Goal: Check status: Check status

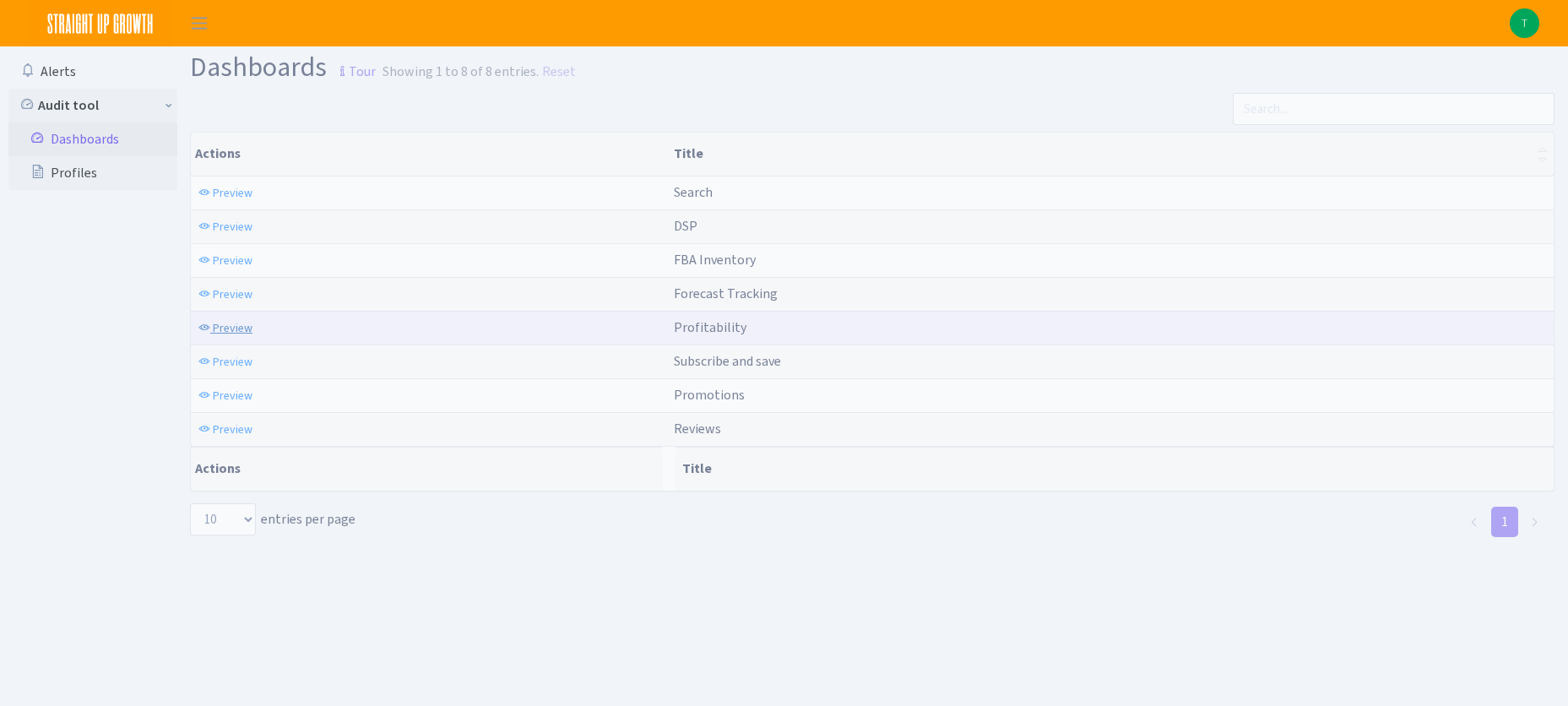
click at [240, 321] on span "Preview" at bounding box center [233, 328] width 40 height 16
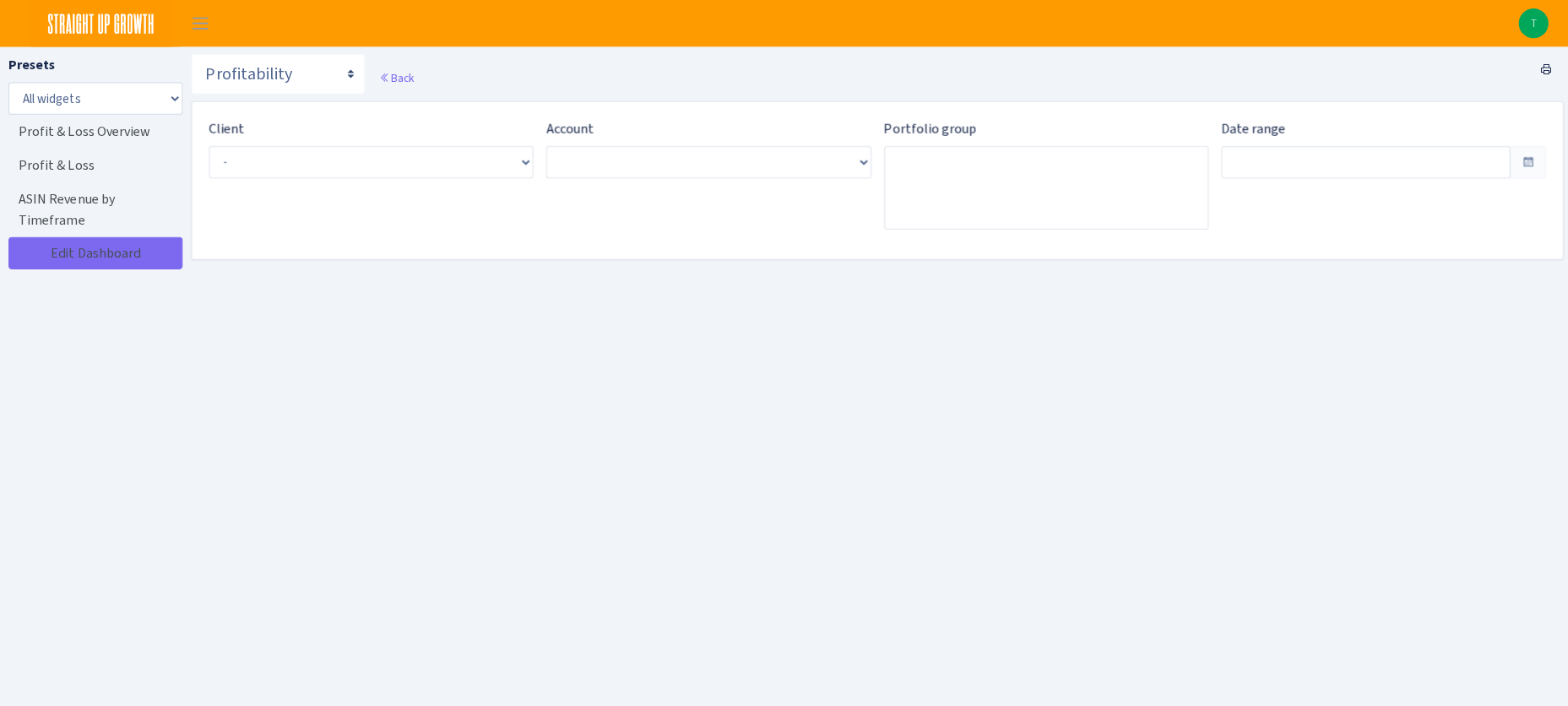
type input "[DATE] - [DATE]"
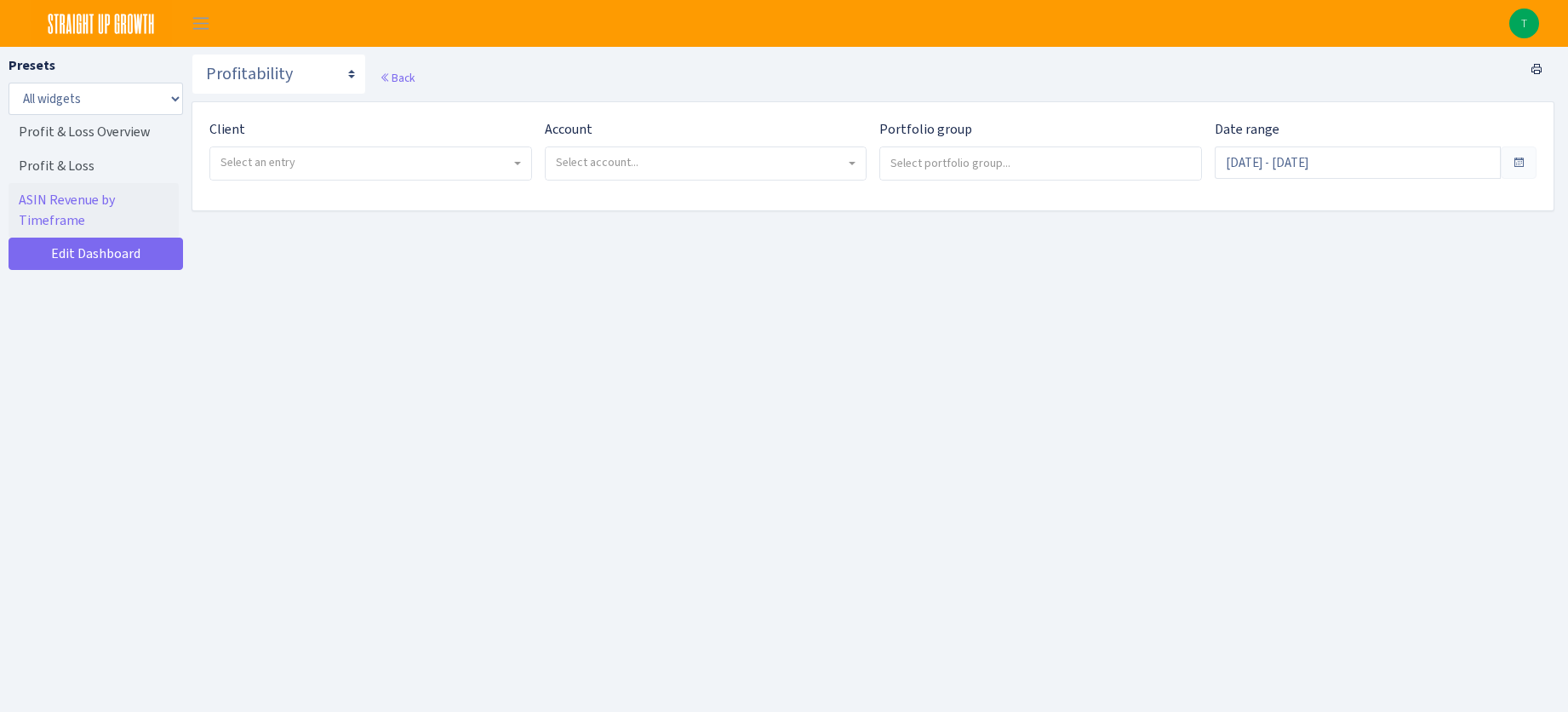
click at [624, 168] on span "Select account..." at bounding box center [597, 162] width 83 height 16
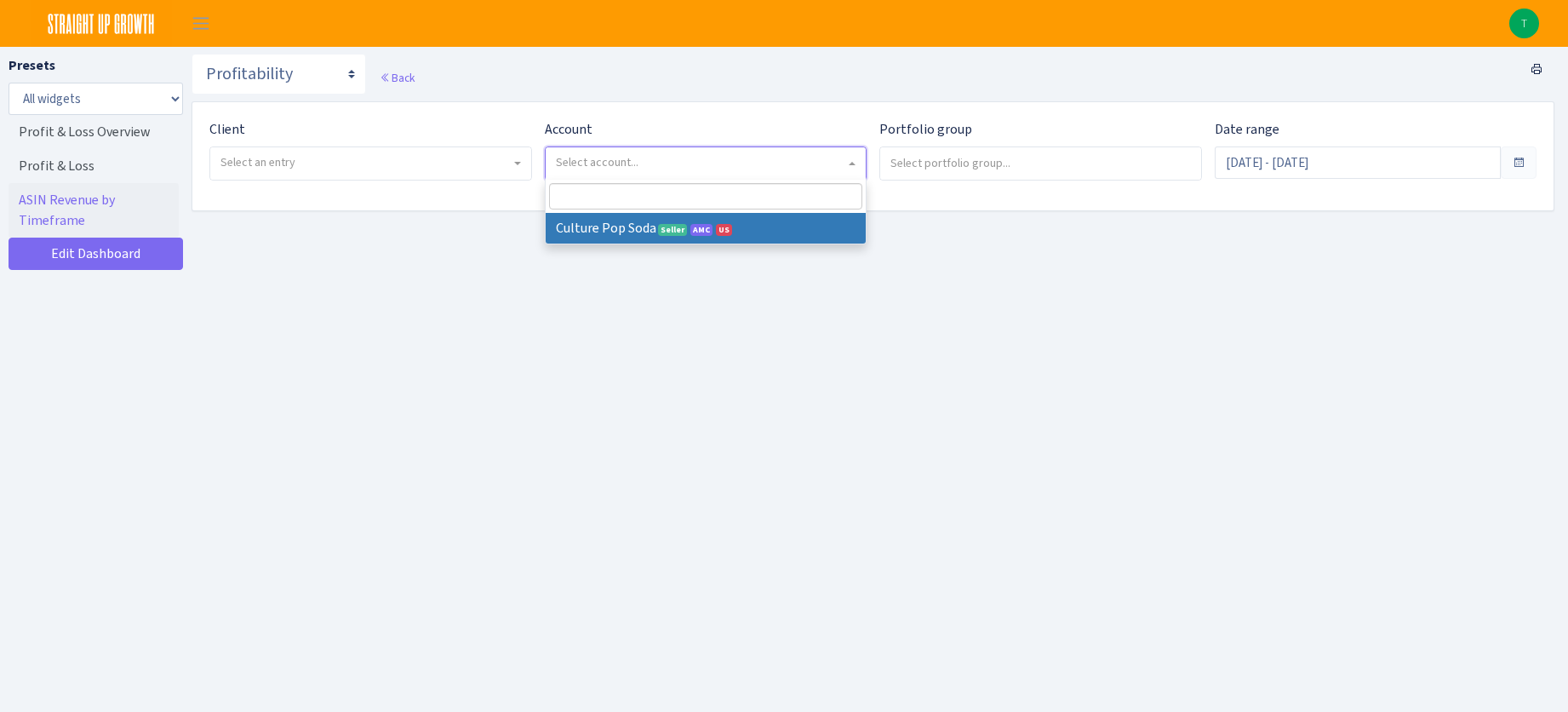
select select
select select "1581829893696978"
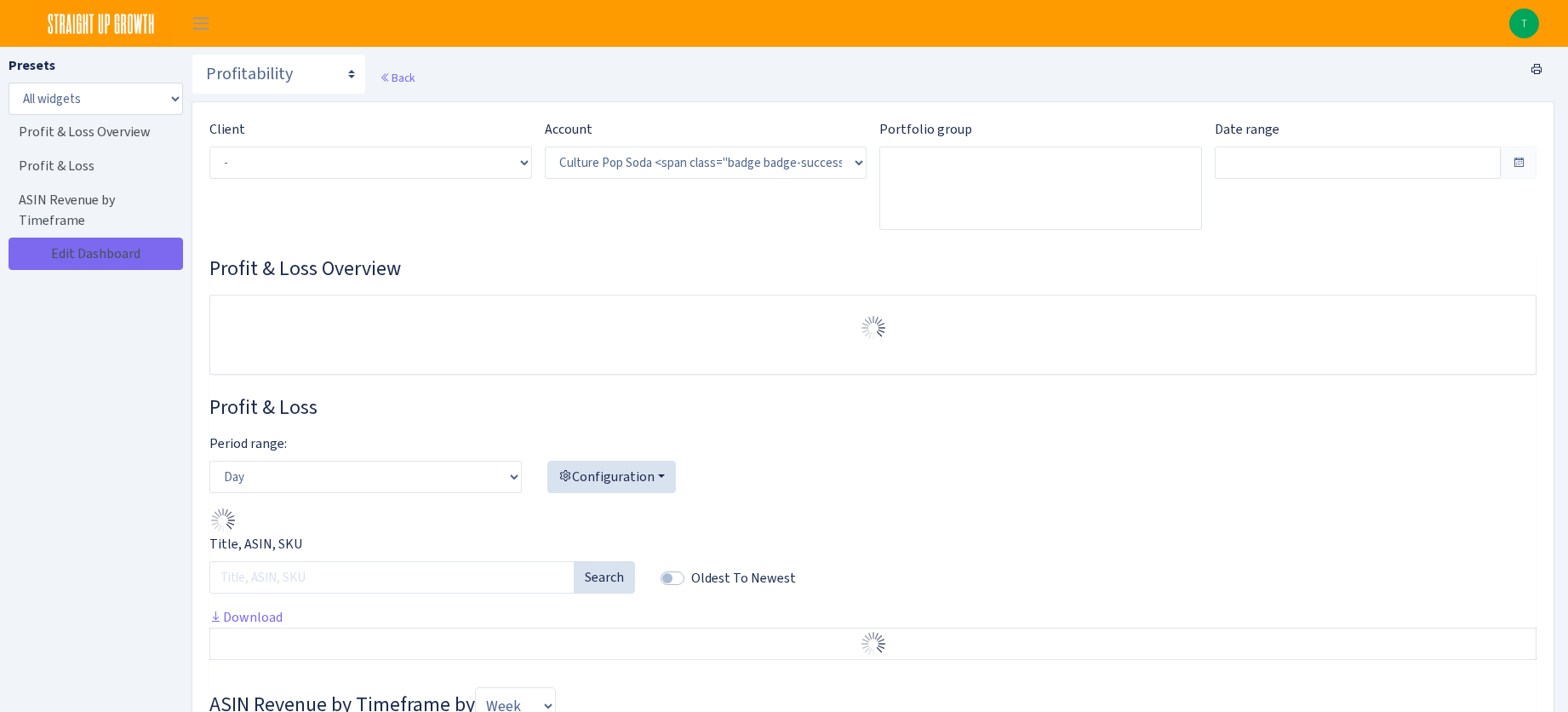
select select "1581829893696978"
type input "[DATE] - [DATE]"
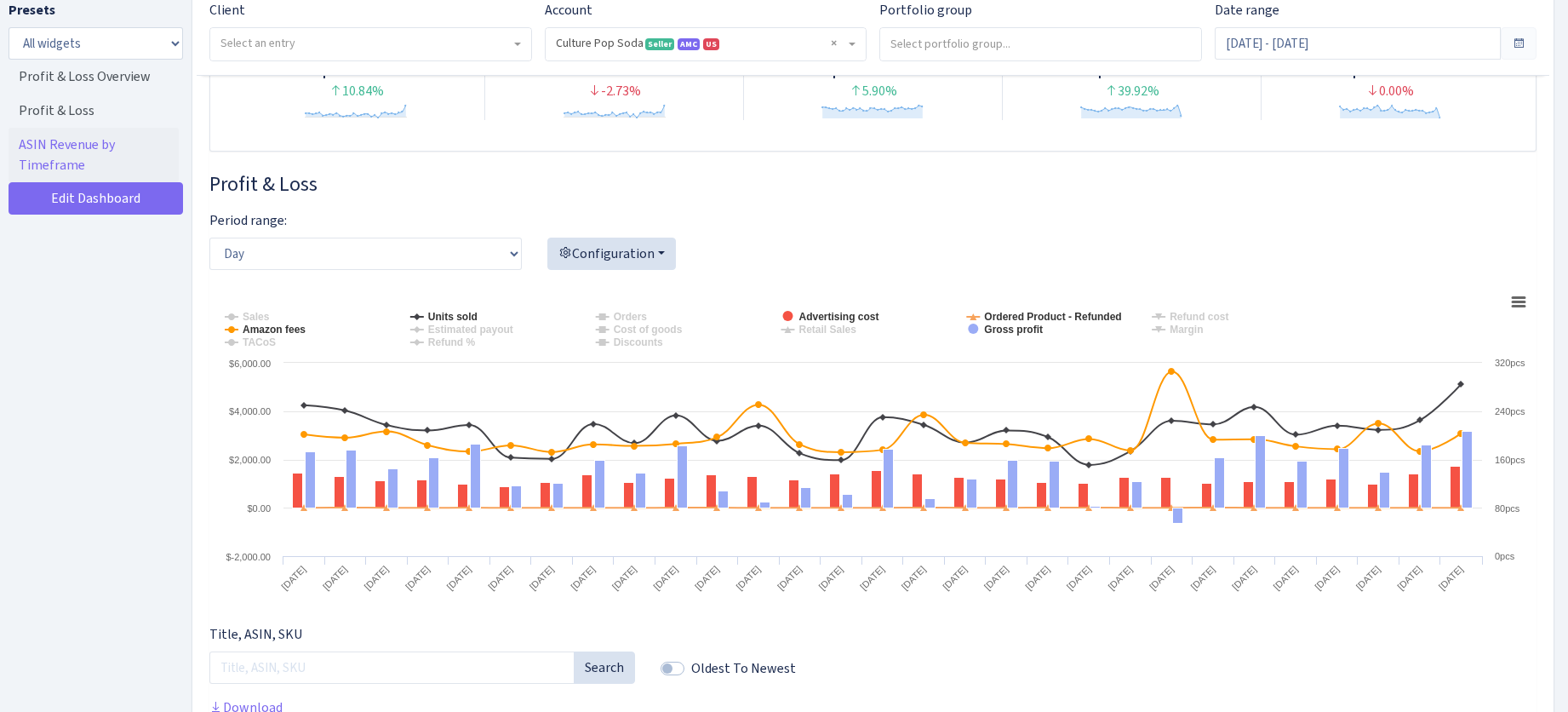
scroll to position [350, 0]
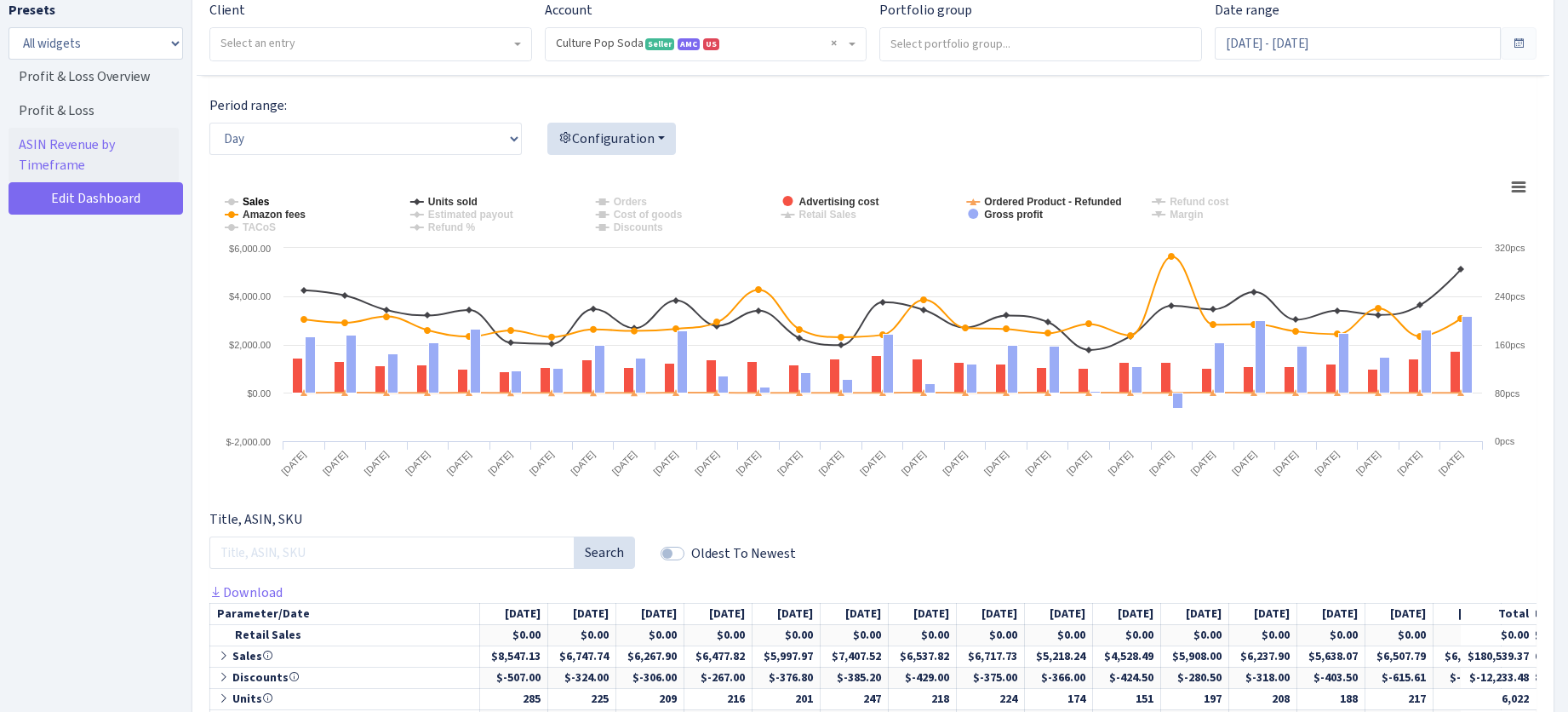
click at [255, 201] on tspan "Sales" at bounding box center [256, 202] width 27 height 12
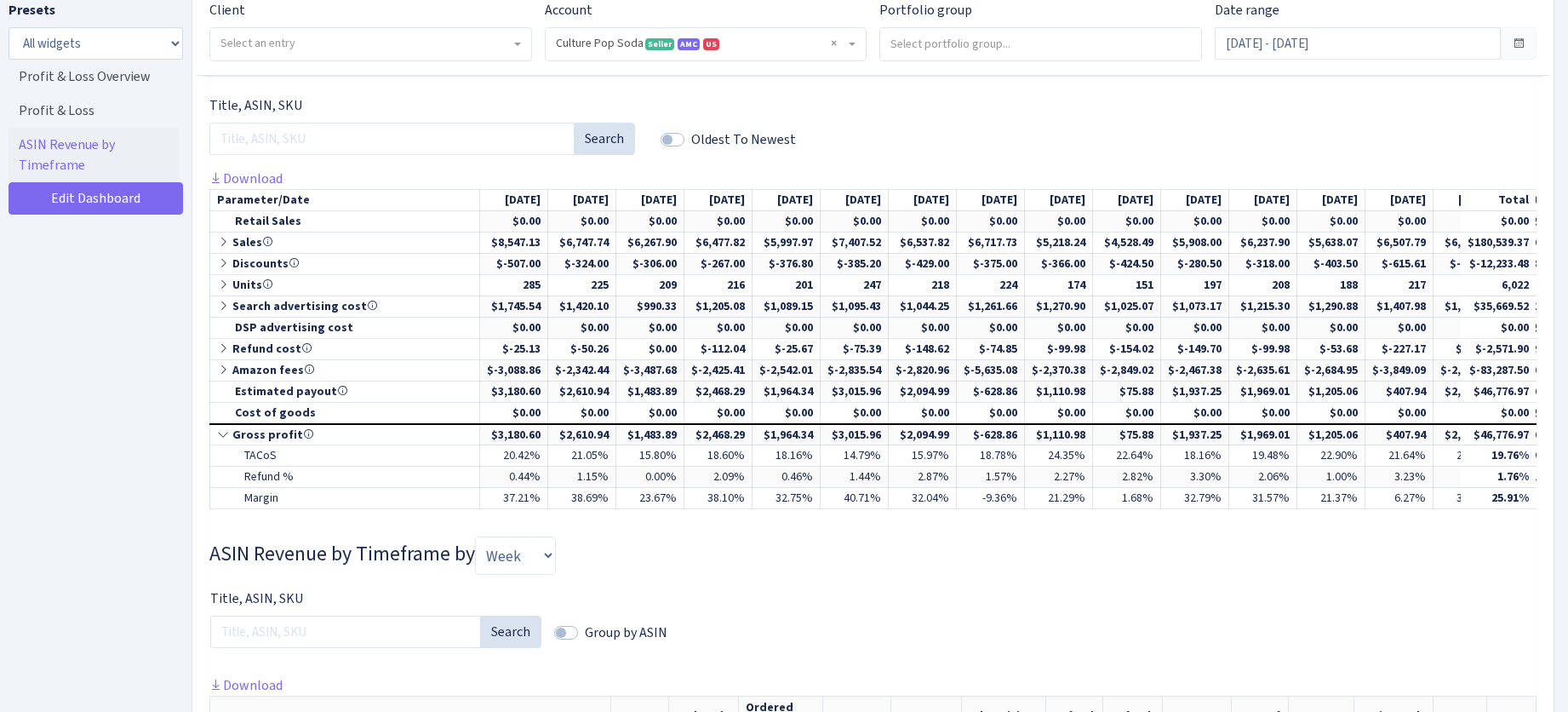
scroll to position [764, 0]
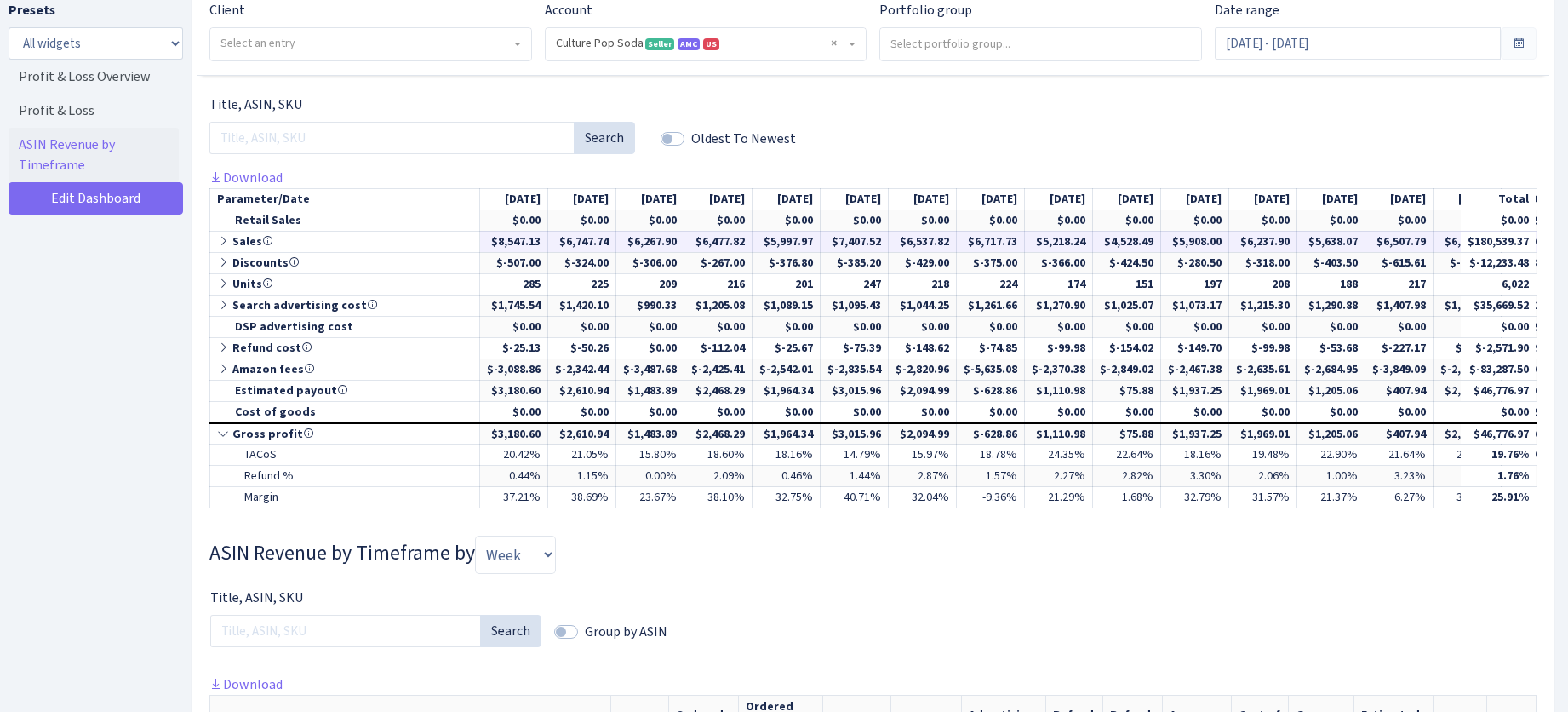
click at [222, 244] on icon at bounding box center [224, 241] width 15 height 12
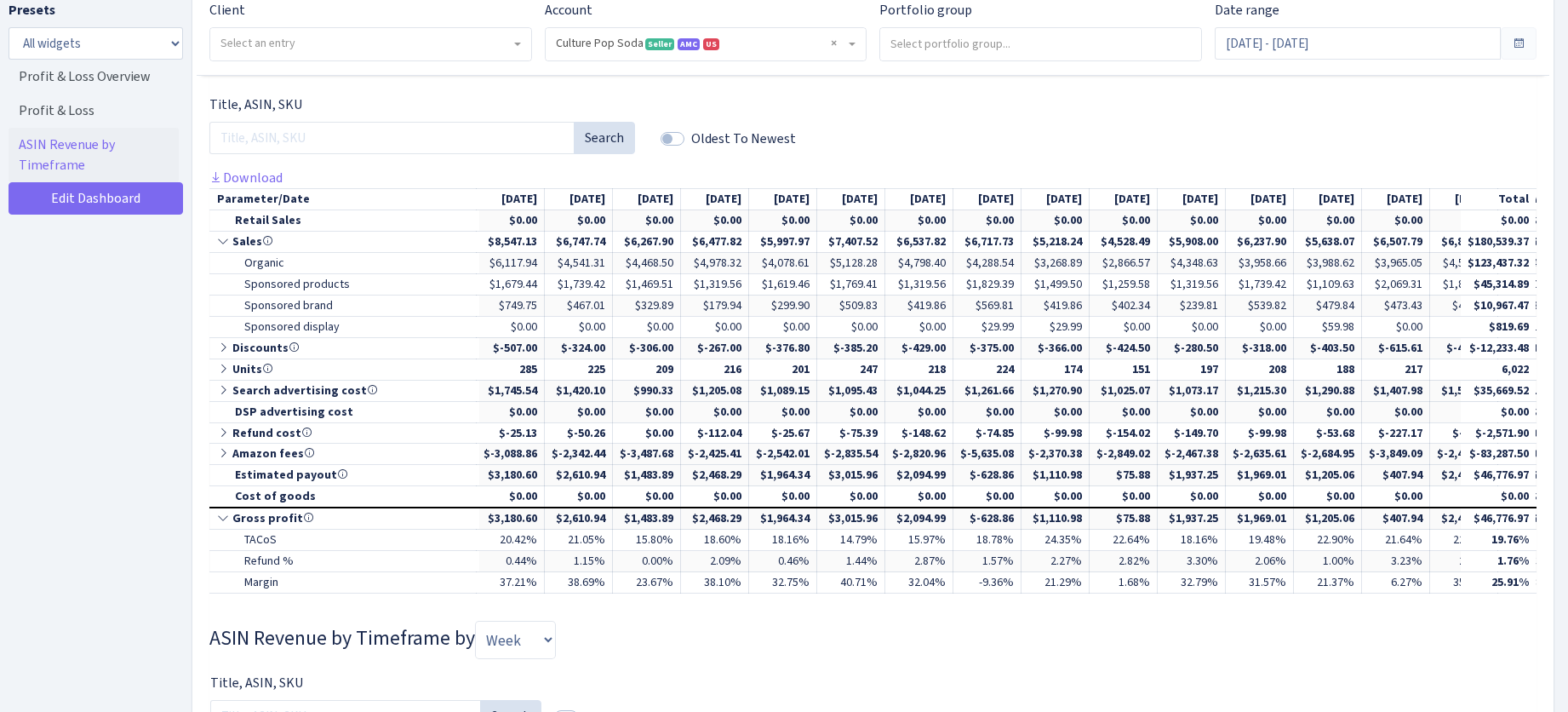
scroll to position [0, 0]
